Goal: Find specific page/section: Find specific page/section

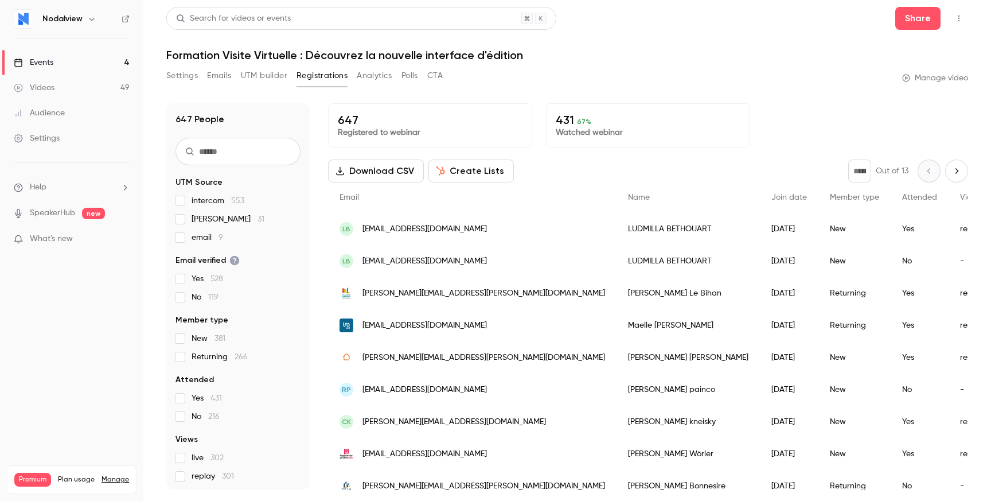
click at [80, 65] on link "Events 4" at bounding box center [71, 62] width 143 height 25
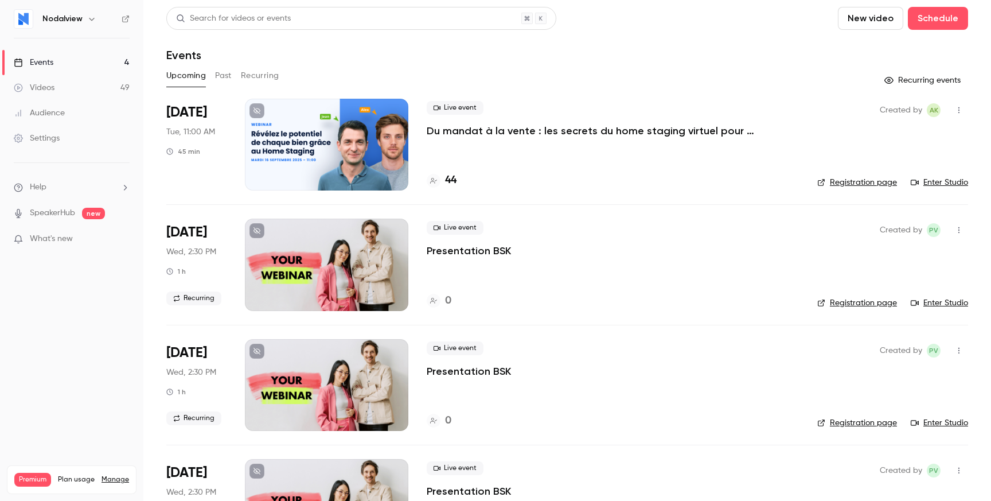
click at [564, 131] on p "Du mandat à la vente : les secrets du home staging virtuel pour déclencher le c…" at bounding box center [599, 131] width 344 height 14
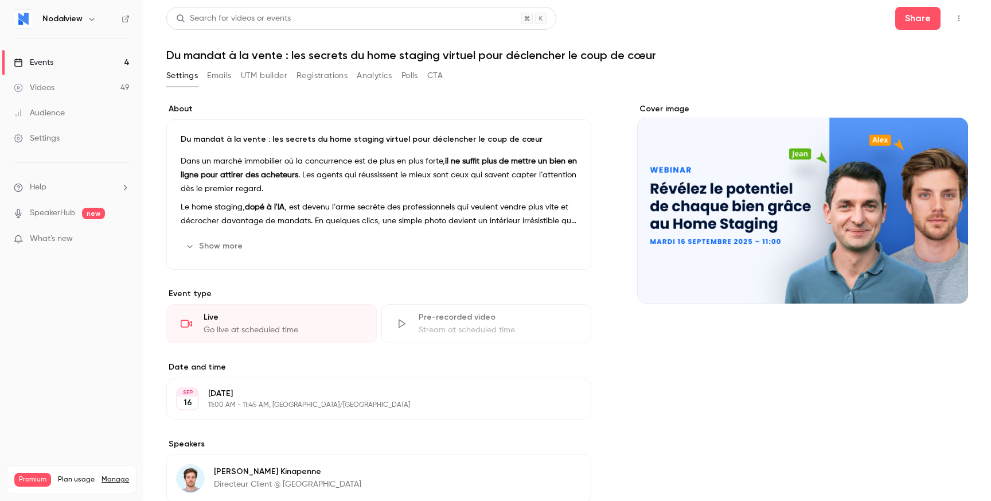
click at [313, 76] on button "Registrations" at bounding box center [321, 76] width 51 height 18
